Goal: Task Accomplishment & Management: Use online tool/utility

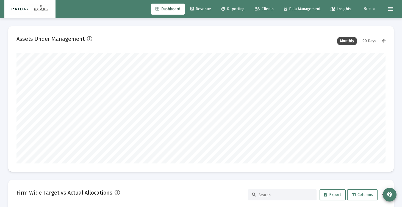
type input "[DATE]"
click at [205, 10] on span "Revenue" at bounding box center [201, 9] width 21 height 5
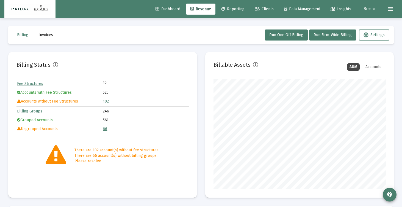
scroll to position [110, 172]
click at [318, 34] on span "Run Firm-Wide Billing" at bounding box center [333, 34] width 38 height 5
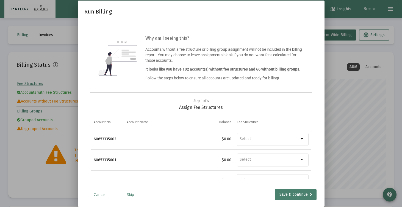
click at [133, 194] on link "Skip" at bounding box center [131, 194] width 28 height 6
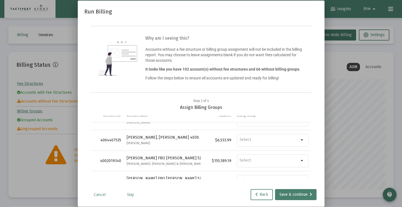
scroll to position [19, 0]
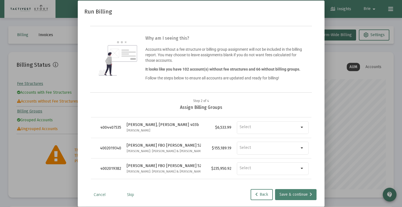
click at [288, 192] on div "Save & continue" at bounding box center [296, 194] width 33 height 11
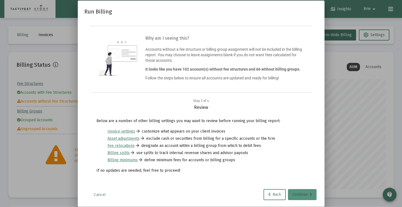
click at [301, 193] on div "Continue" at bounding box center [303, 194] width 20 height 11
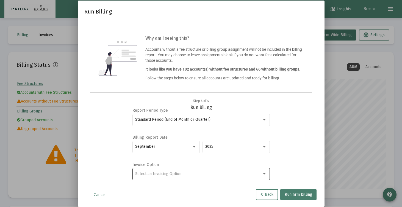
click at [187, 172] on div "Select an Invoicing Option" at bounding box center [198, 173] width 127 height 4
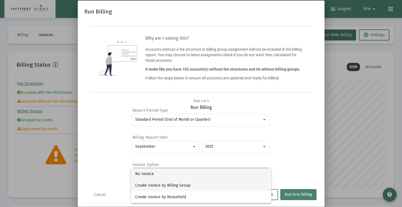
click at [186, 184] on span "Create Invoice by Billing Group" at bounding box center [201, 185] width 132 height 12
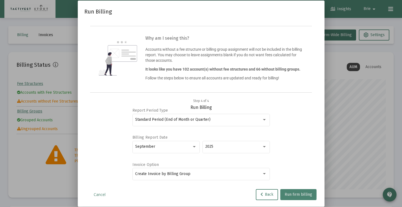
click at [294, 193] on span "Run firm billing" at bounding box center [299, 194] width 28 height 5
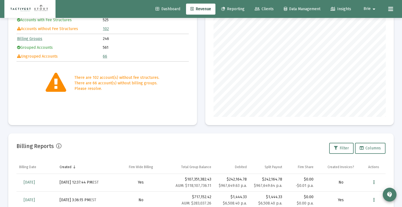
scroll to position [76, 0]
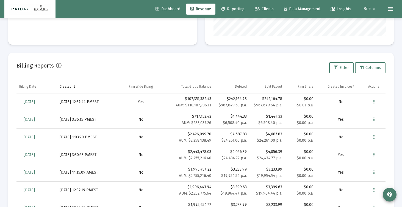
scroll to position [153, 0]
click at [34, 101] on span "[DATE]" at bounding box center [29, 101] width 11 height 5
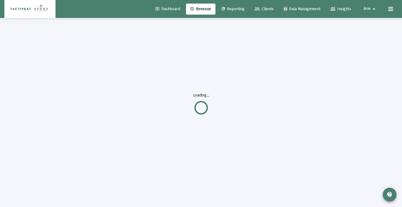
scroll to position [18, 0]
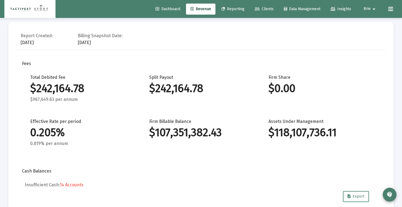
scroll to position [264, 0]
click at [193, 11] on span "Revenue" at bounding box center [201, 9] width 21 height 5
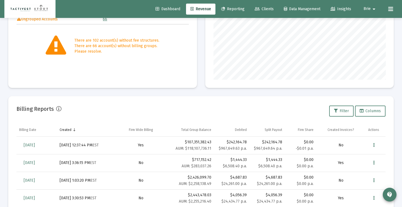
scroll to position [127, 0]
